Goal: Information Seeking & Learning: Learn about a topic

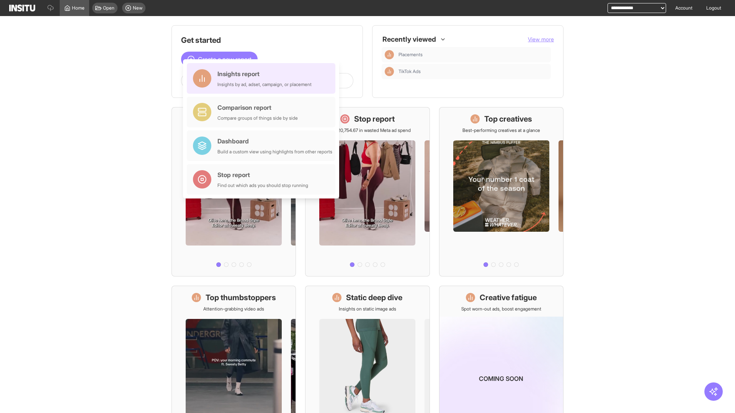
click at [263, 78] on div "Insights report Insights by ad, adset, campaign, or placement" at bounding box center [264, 78] width 94 height 18
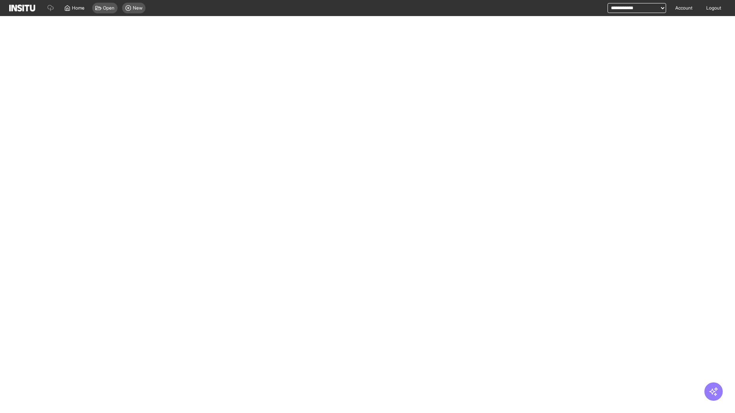
select select "**"
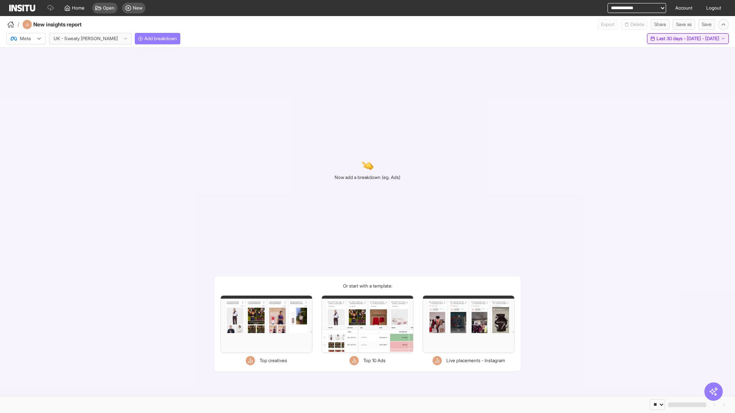
click at [671, 39] on span "Last 30 days - [DATE] - [DATE]" at bounding box center [687, 39] width 63 height 6
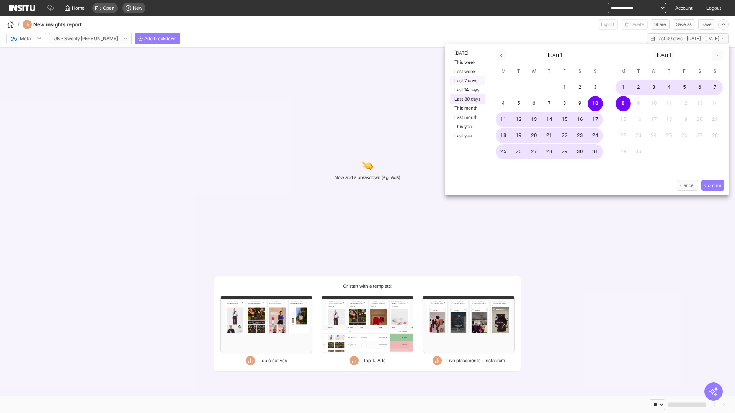
click at [467, 81] on button "Last 7 days" at bounding box center [467, 80] width 35 height 9
